Goal: Task Accomplishment & Management: Use online tool/utility

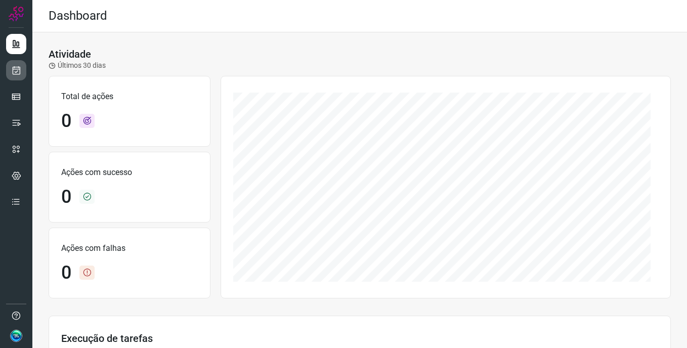
click at [8, 72] on link at bounding box center [16, 70] width 20 height 20
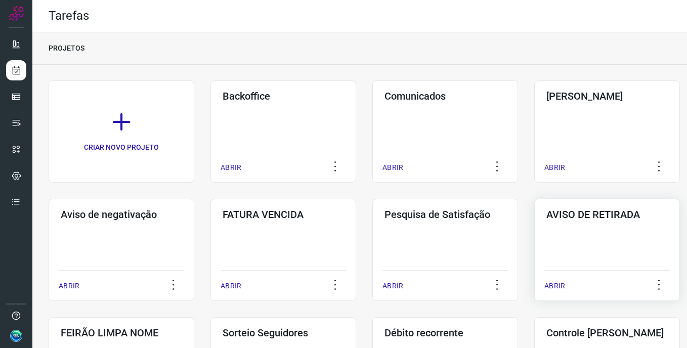
click at [621, 247] on div "AVISO DE RETIRADA ABRIR" at bounding box center [607, 250] width 146 height 102
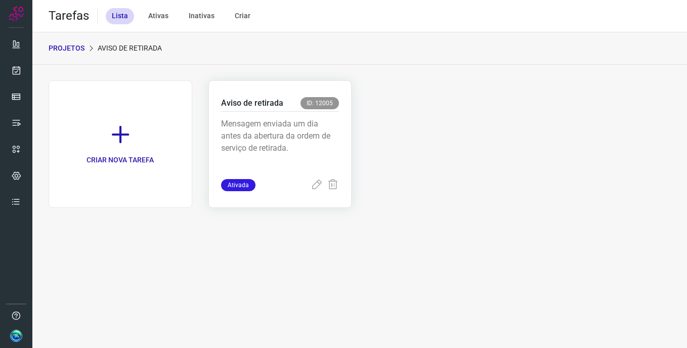
click at [276, 122] on p "Mensagem enviada um dia antes da abertura da ordem de serviço de retirada." at bounding box center [280, 143] width 118 height 51
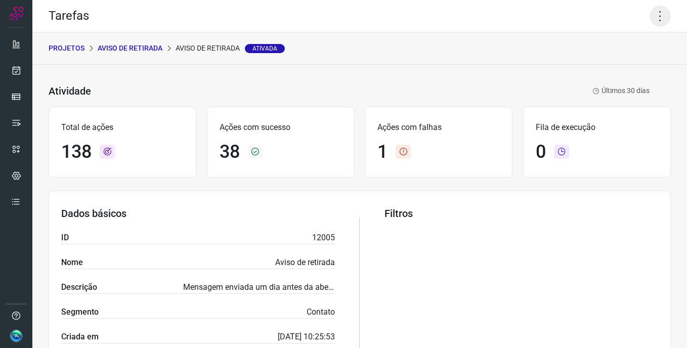
click at [663, 18] on icon at bounding box center [660, 16] width 21 height 21
click at [628, 70] on li "Executar" at bounding box center [617, 66] width 92 height 16
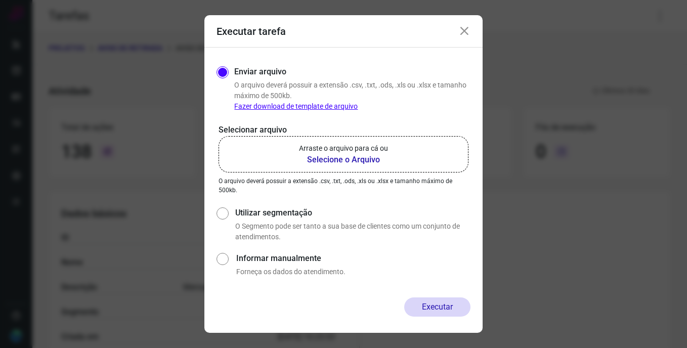
click at [357, 145] on p "Arraste o arquivo para cá ou" at bounding box center [343, 148] width 89 height 11
click at [0, 0] on input "Arraste o arquivo para cá ou Selecione o Arquivo" at bounding box center [0, 0] width 0 height 0
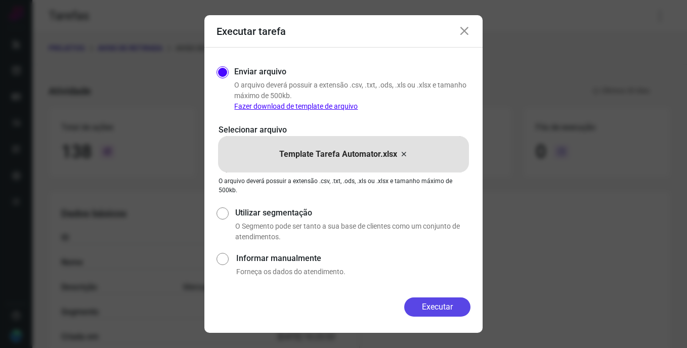
click at [437, 307] on button "Executar" at bounding box center [437, 306] width 66 height 19
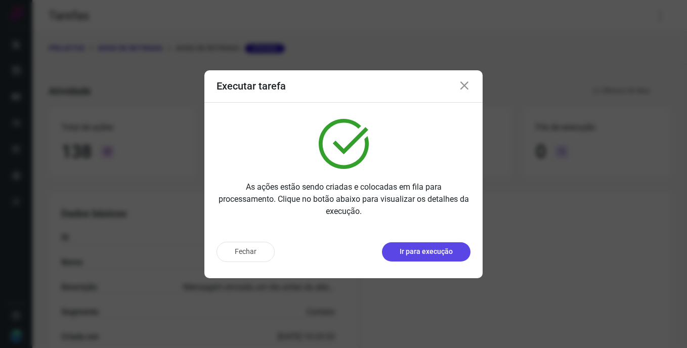
click at [451, 253] on p "Ir para execução" at bounding box center [426, 251] width 53 height 11
